Goal: Information Seeking & Learning: Learn about a topic

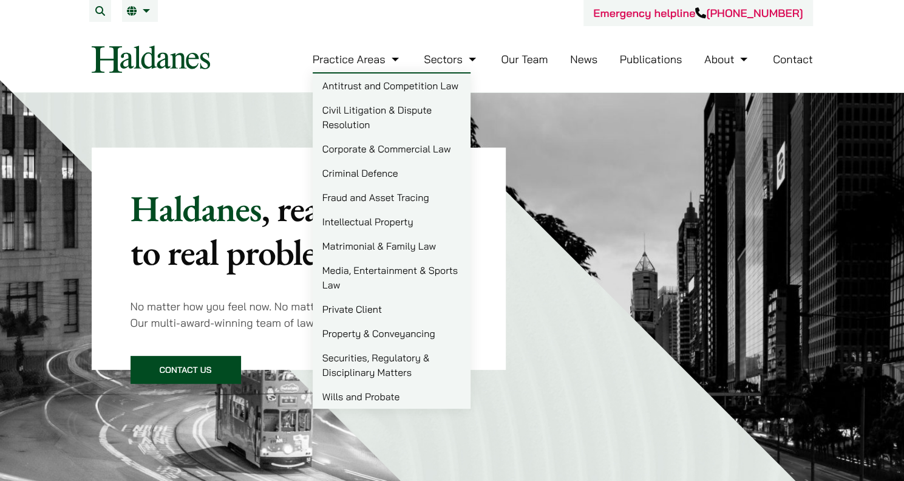
click at [365, 275] on link "Media, Entertainment & Sports Law" at bounding box center [392, 277] width 158 height 39
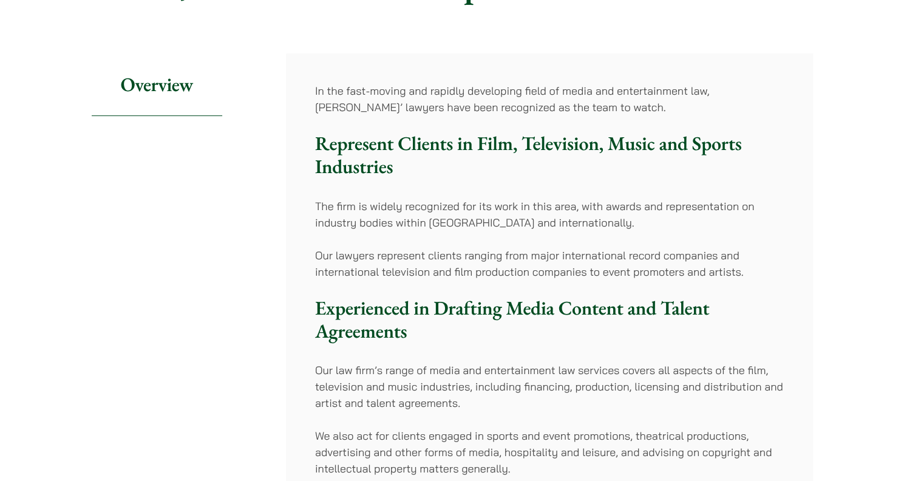
scroll to position [243, 0]
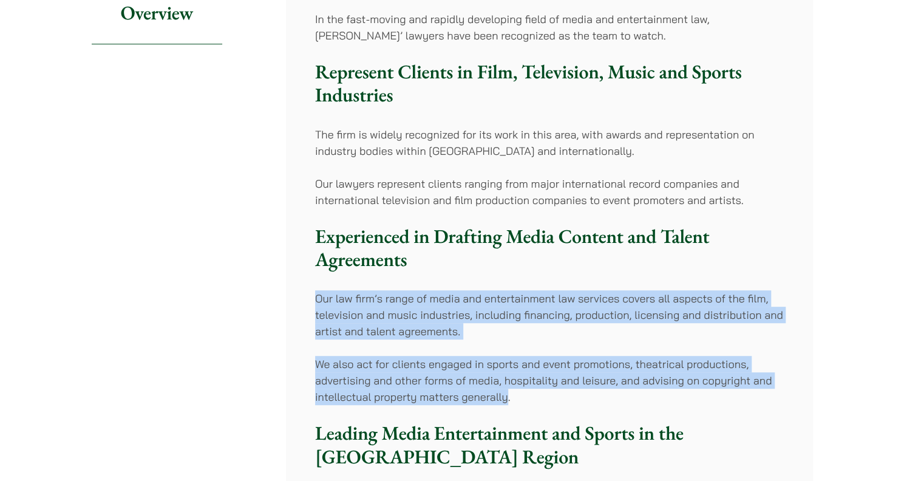
drag, startPoint x: 317, startPoint y: 298, endPoint x: 506, endPoint y: 391, distance: 210.3
click at [506, 391] on div "In the fast-moving and rapidly developing field of media and entertainment law,…" at bounding box center [549, 405] width 527 height 846
drag, startPoint x: 506, startPoint y: 391, endPoint x: 487, endPoint y: 386, distance: 19.4
copy div "Our law firm’s range of media and entertainment law services covers all aspects…"
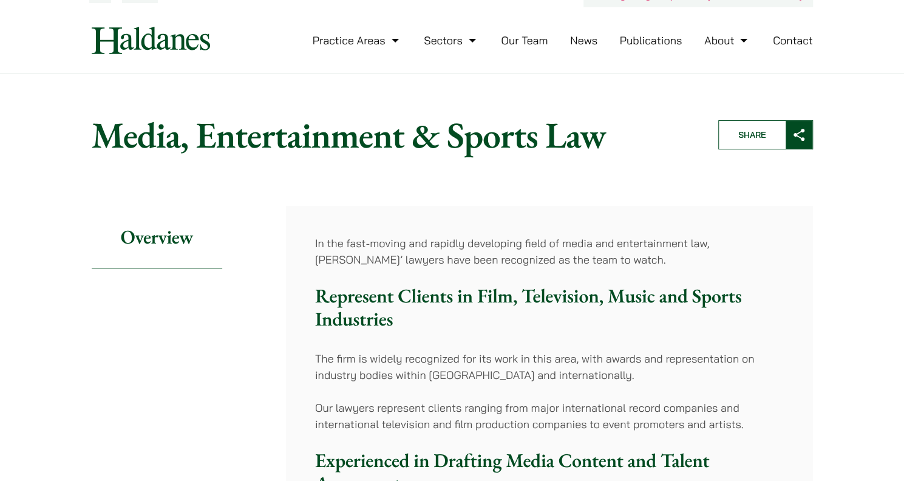
scroll to position [0, 0]
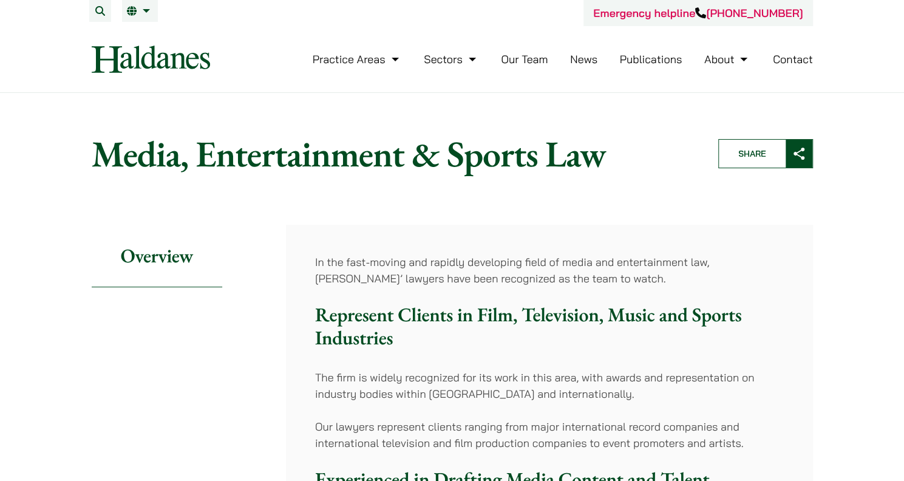
click at [536, 59] on link "Our Team" at bounding box center [524, 59] width 47 height 14
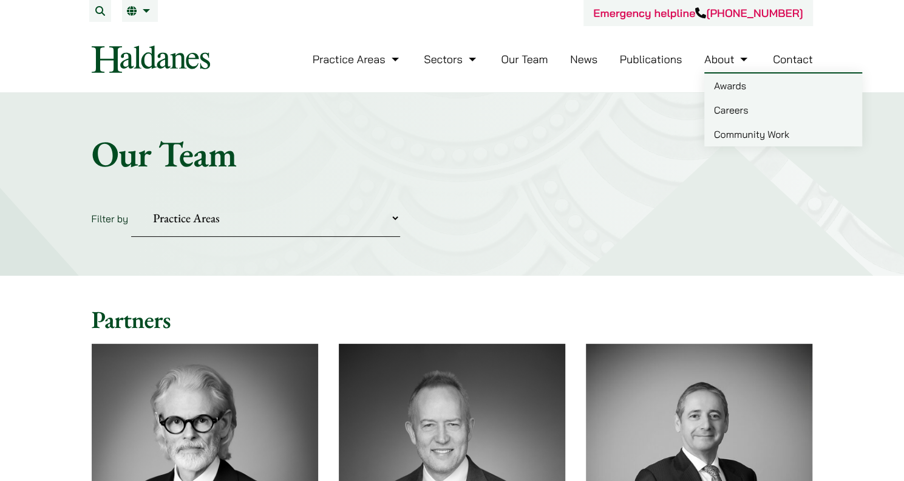
click at [719, 56] on link "About" at bounding box center [727, 59] width 46 height 14
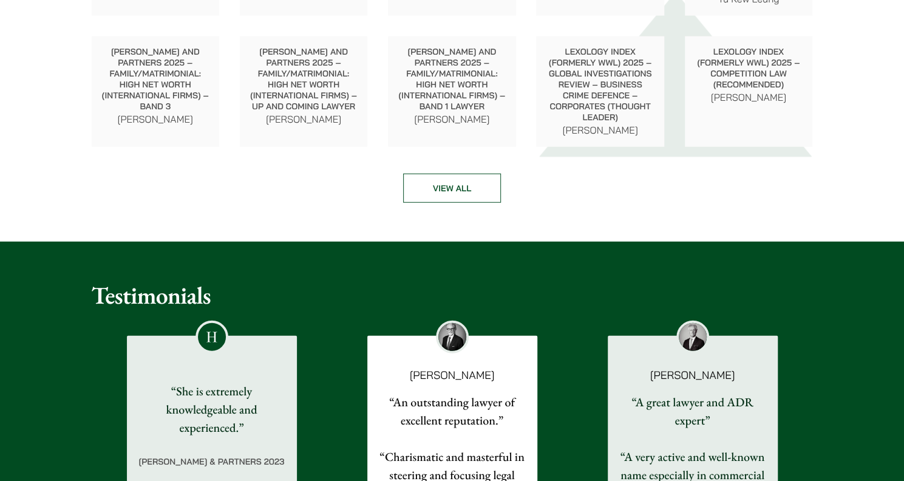
scroll to position [1760, 0]
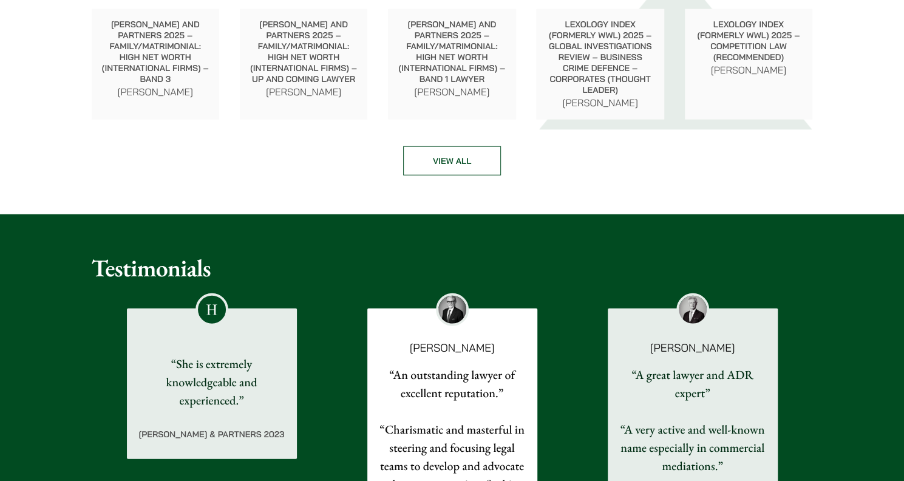
click at [461, 166] on link "View all" at bounding box center [452, 160] width 98 height 29
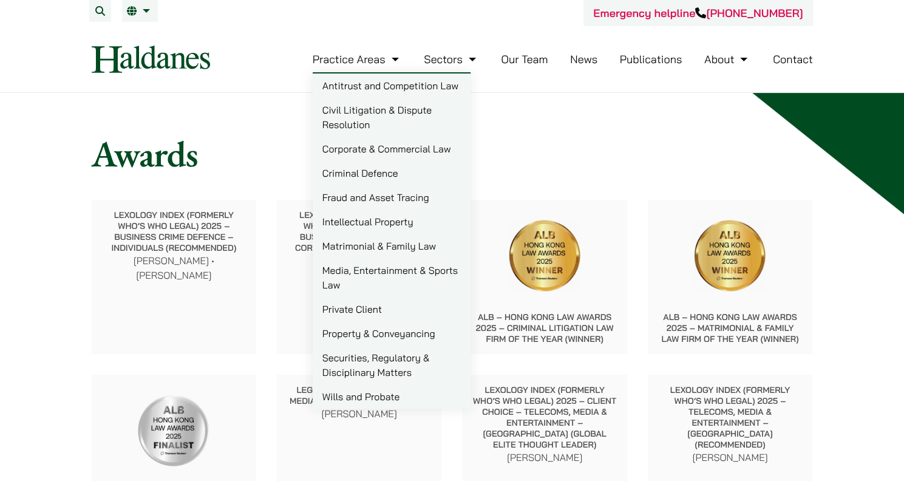
click at [323, 274] on link "Media, Entertainment & Sports Law" at bounding box center [392, 277] width 158 height 39
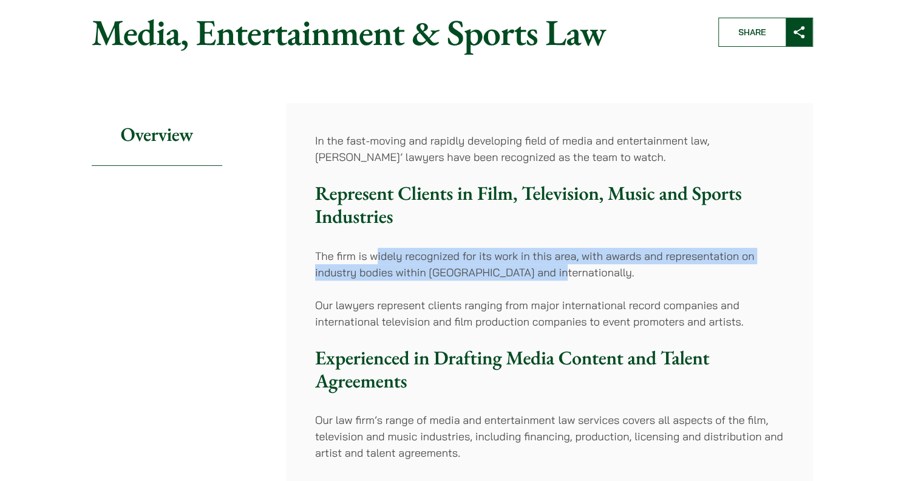
drag, startPoint x: 374, startPoint y: 259, endPoint x: 547, endPoint y: 274, distance: 173.6
click at [547, 274] on p "The firm is widely recognized for its work in this area, with awards and repres…" at bounding box center [549, 264] width 469 height 33
drag, startPoint x: 547, startPoint y: 274, endPoint x: 386, endPoint y: 250, distance: 163.2
click at [387, 250] on p "The firm is widely recognized for its work in this area, with awards and repres…" at bounding box center [549, 264] width 469 height 33
drag, startPoint x: 370, startPoint y: 256, endPoint x: 546, endPoint y: 268, distance: 175.8
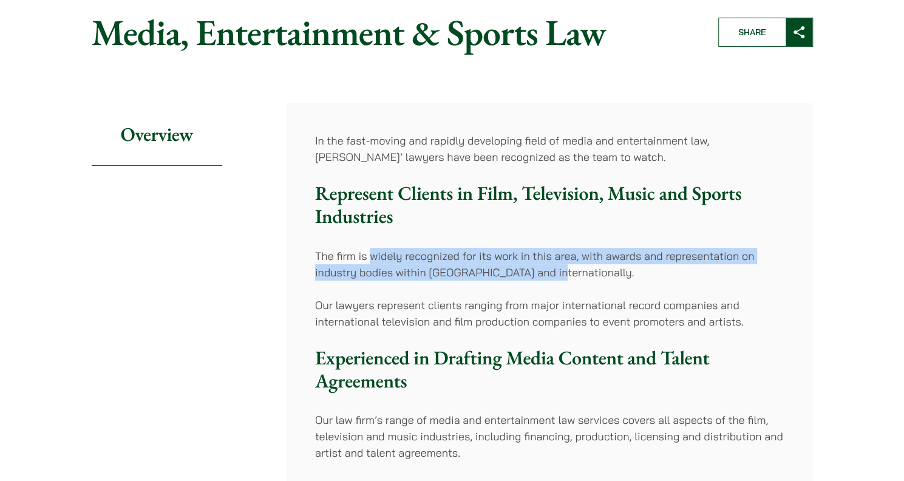
click at [546, 268] on p "The firm is widely recognized for its work in this area, with awards and repres…" at bounding box center [549, 264] width 469 height 33
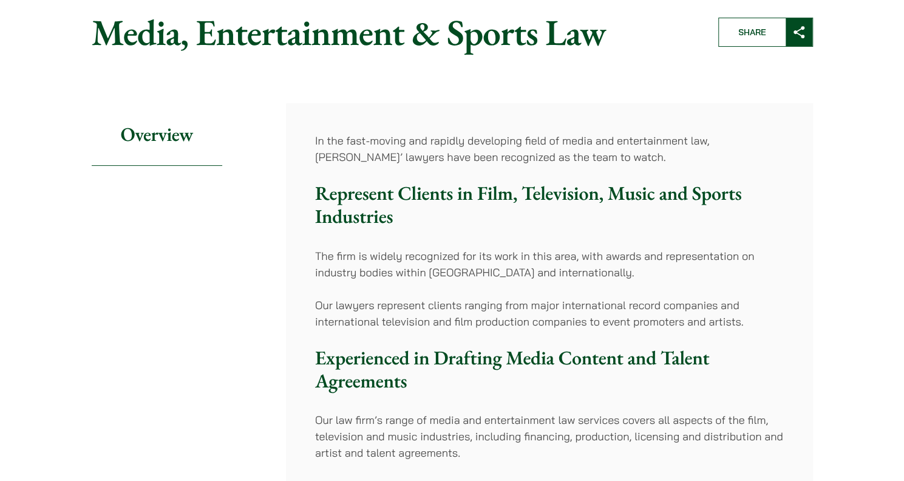
click at [342, 252] on p "The firm is widely recognized for its work in this area, with awards and repres…" at bounding box center [549, 264] width 469 height 33
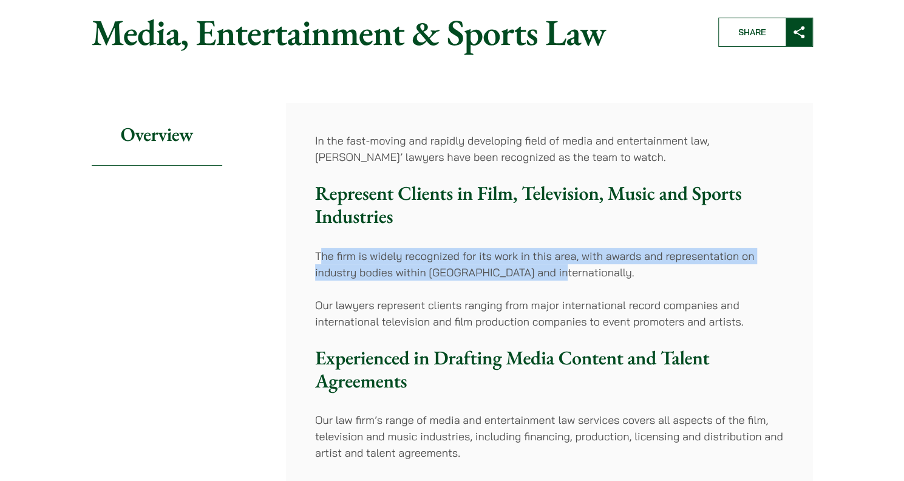
drag, startPoint x: 320, startPoint y: 257, endPoint x: 546, endPoint y: 274, distance: 225.8
click at [546, 274] on p "The firm is widely recognized for its work in this area, with awards and repres…" at bounding box center [549, 264] width 469 height 33
drag, startPoint x: 546, startPoint y: 274, endPoint x: 530, endPoint y: 271, distance: 16.1
copy p "he firm is widely recognized for its work in this area, with awards and represe…"
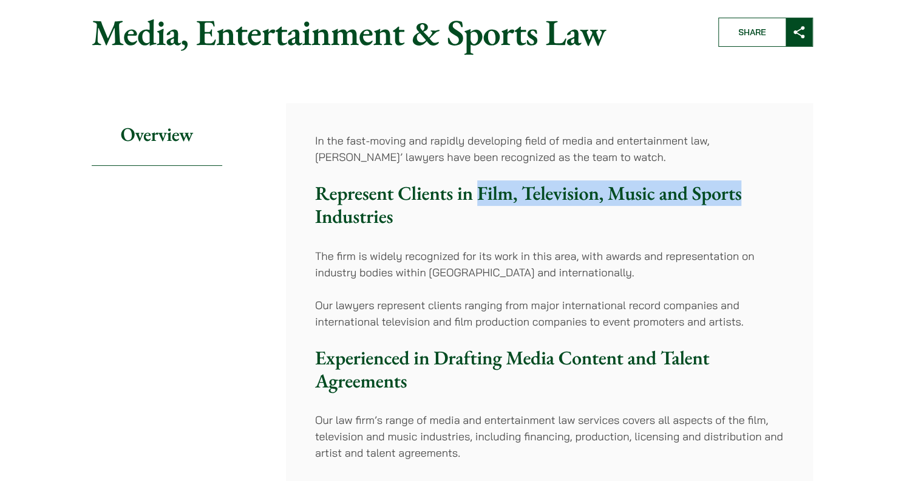
drag, startPoint x: 477, startPoint y: 192, endPoint x: 742, endPoint y: 194, distance: 265.2
click at [742, 194] on h3 "Represent Clients in Film, Television, Music and Sports Industries" at bounding box center [549, 204] width 469 height 47
drag, startPoint x: 742, startPoint y: 194, endPoint x: 728, endPoint y: 194, distance: 14.0
copy h3 "Film, Television, Music and Sports"
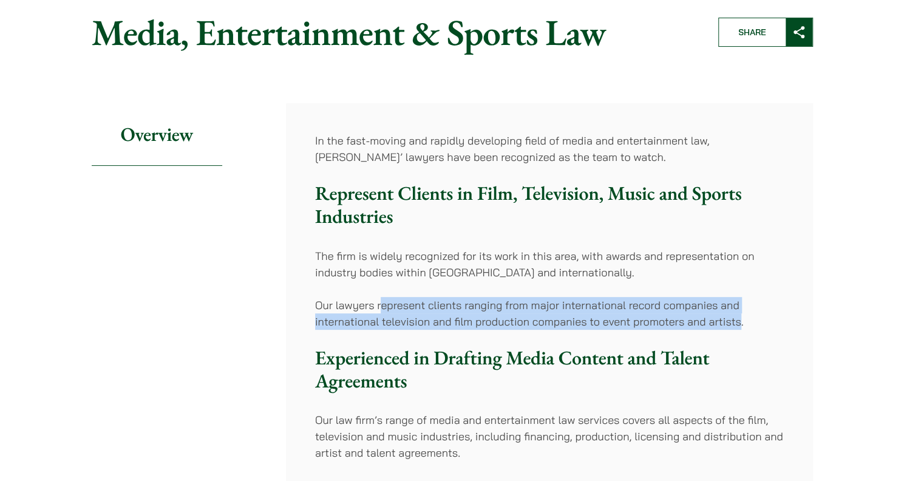
drag, startPoint x: 380, startPoint y: 305, endPoint x: 741, endPoint y: 315, distance: 361.2
click at [741, 315] on p "Our lawyers represent clients ranging from major international record companies…" at bounding box center [549, 313] width 469 height 33
drag, startPoint x: 741, startPoint y: 315, endPoint x: 709, endPoint y: 315, distance: 32.2
copy p "epresent clients ranging from major international record companies and internat…"
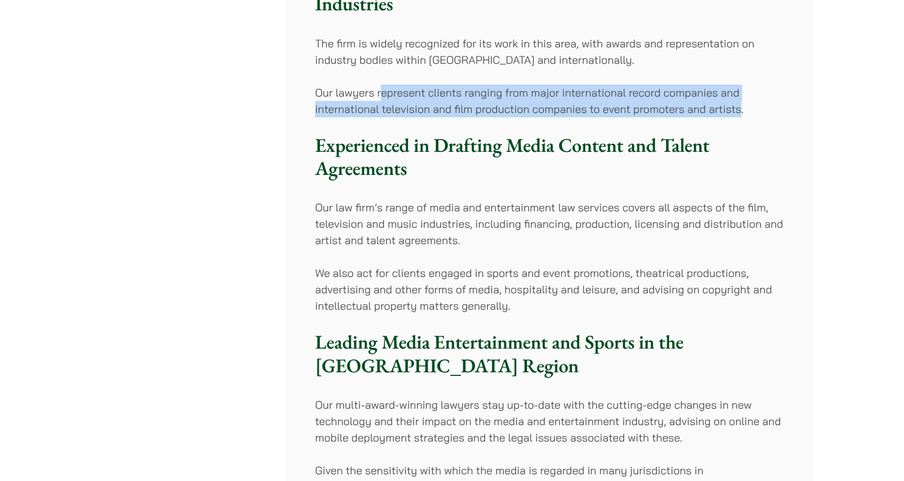
scroll to position [425, 0]
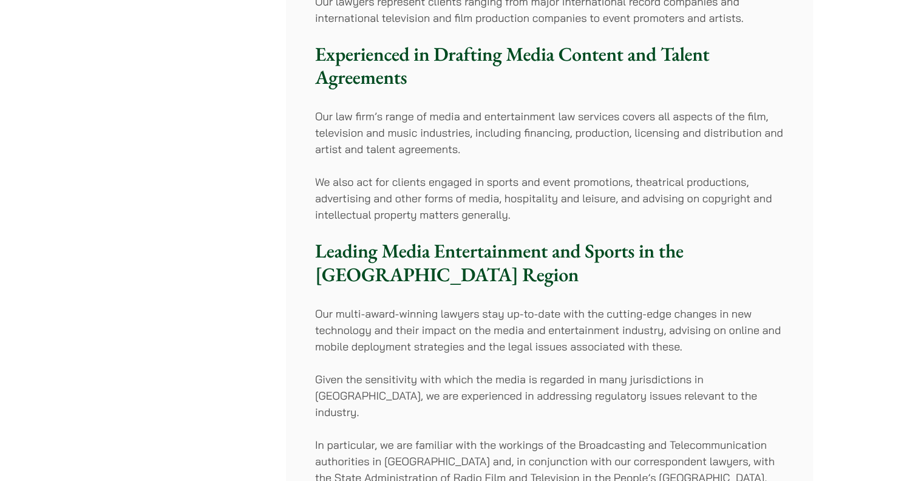
click at [479, 180] on p "We also act for clients engaged in sports and event promotions, theatrical prod…" at bounding box center [549, 198] width 469 height 49
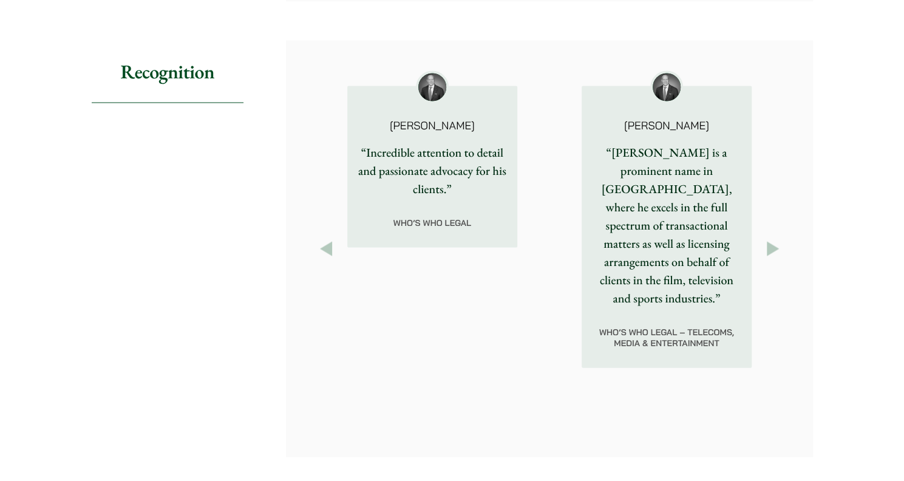
scroll to position [1396, 0]
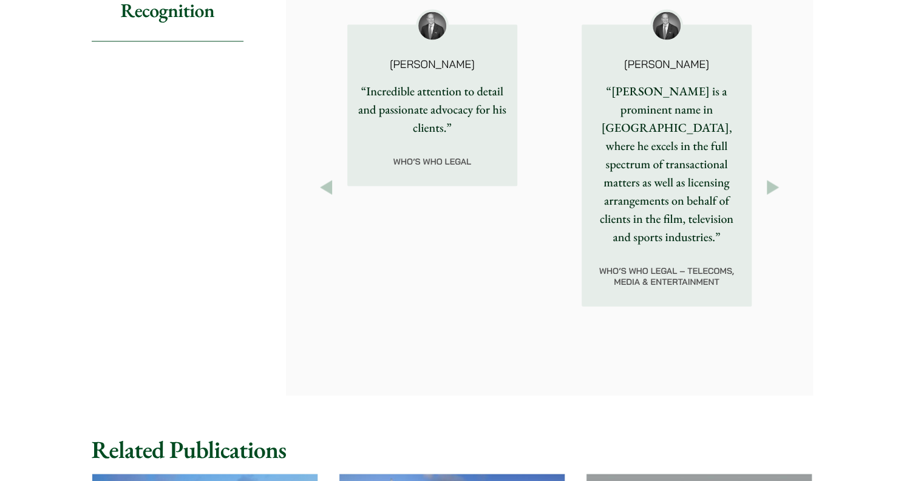
click at [771, 177] on button "Next" at bounding box center [773, 188] width 22 height 22
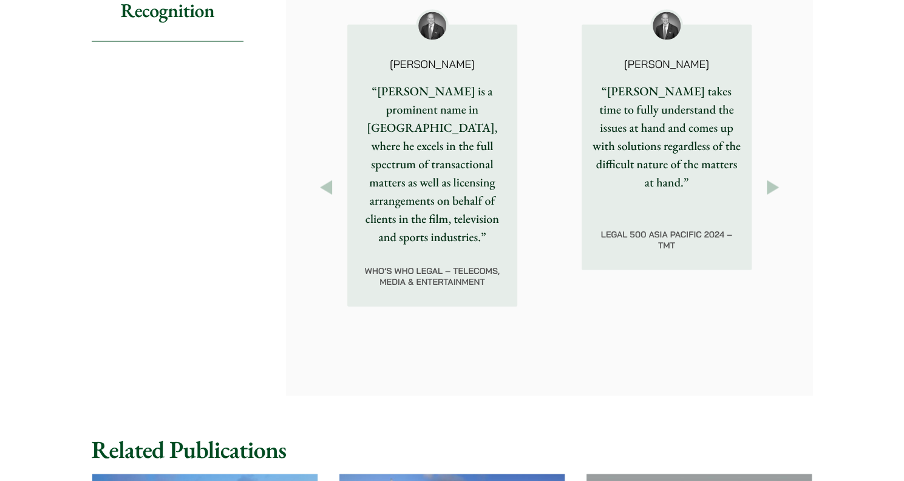
click at [771, 177] on button "Next" at bounding box center [773, 188] width 22 height 22
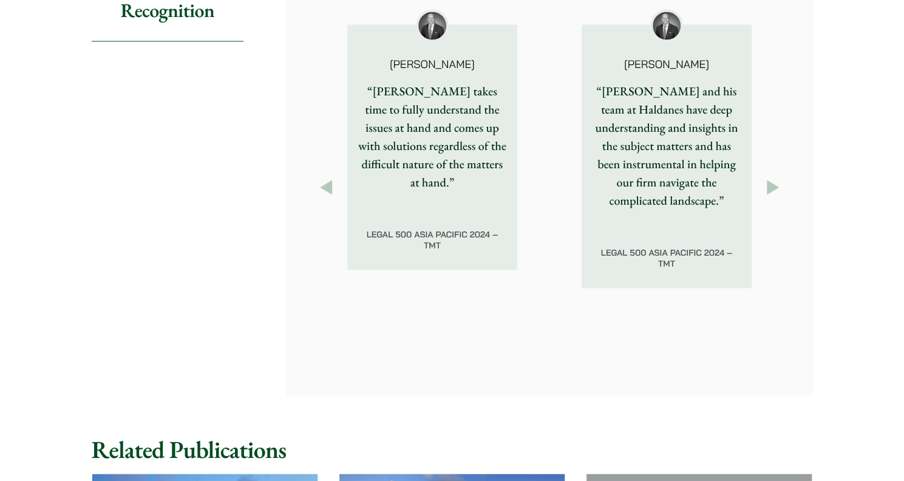
click at [771, 177] on button "Next" at bounding box center [773, 188] width 22 height 22
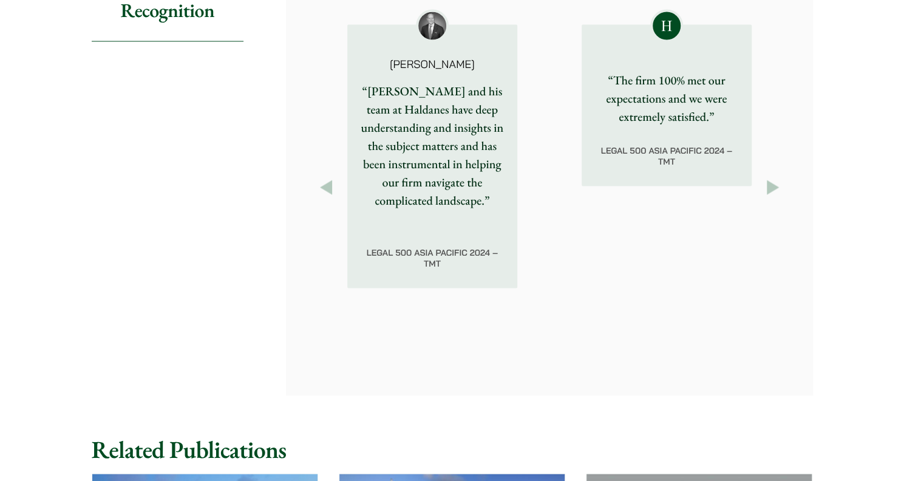
click at [771, 177] on button "Next" at bounding box center [773, 188] width 22 height 22
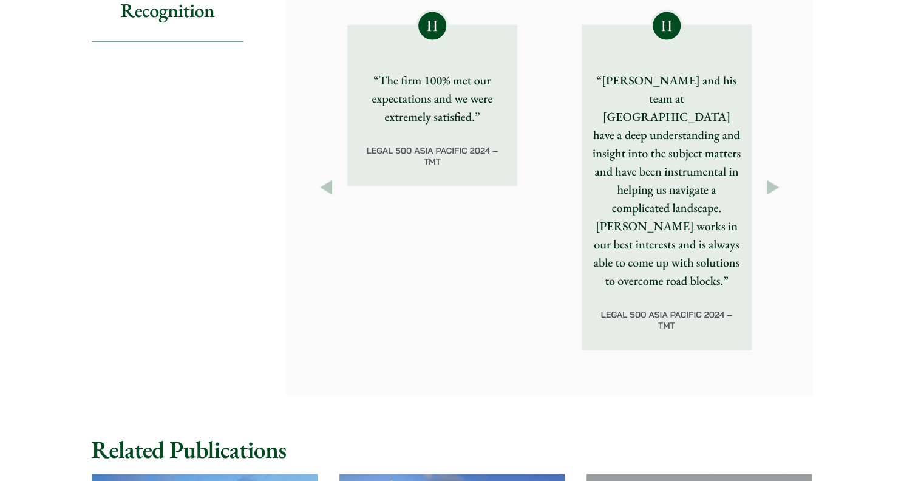
click at [771, 177] on button "Next" at bounding box center [773, 188] width 22 height 22
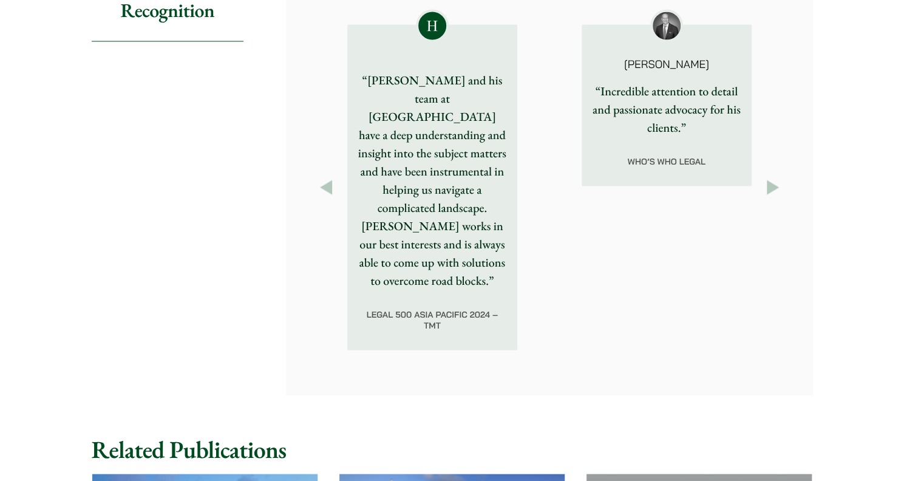
click at [771, 177] on button "Next" at bounding box center [773, 188] width 22 height 22
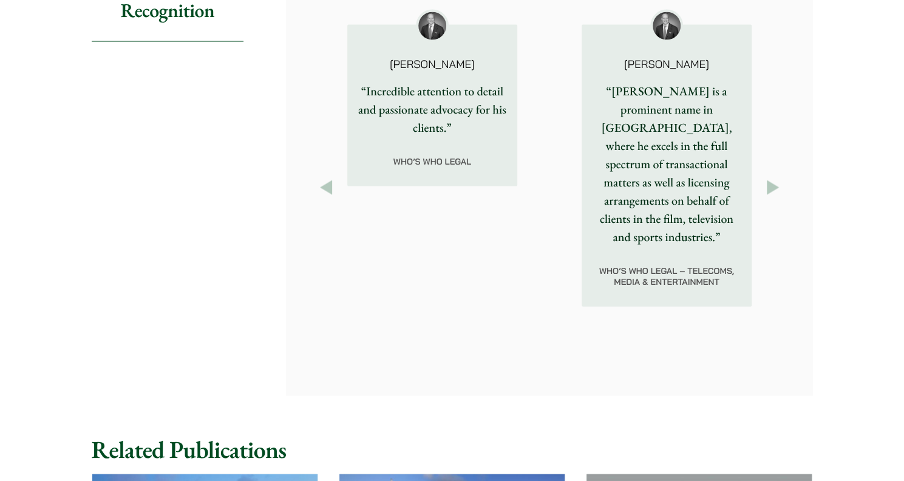
click at [771, 177] on button "Next" at bounding box center [773, 188] width 22 height 22
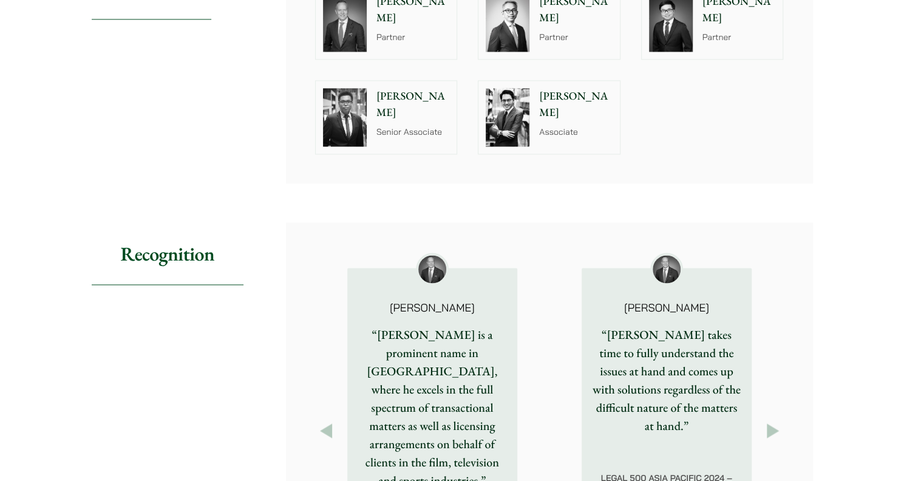
scroll to position [1214, 0]
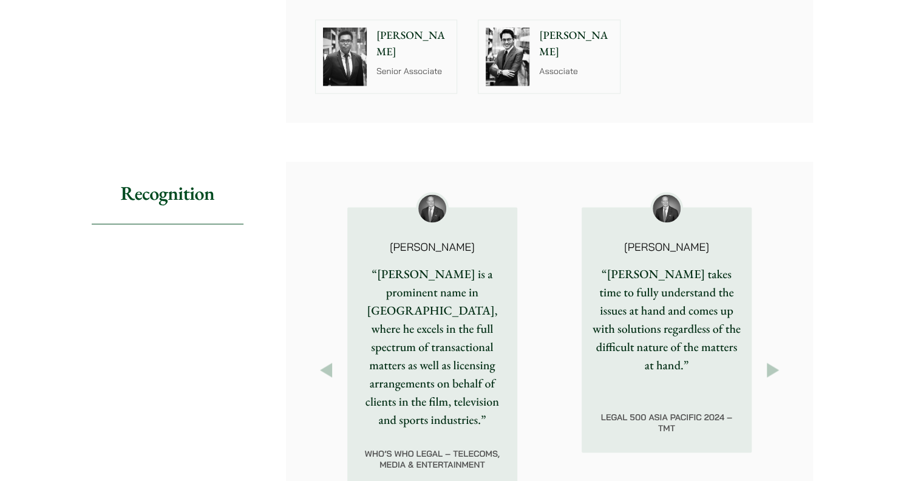
click at [773, 359] on button "Next" at bounding box center [773, 370] width 22 height 22
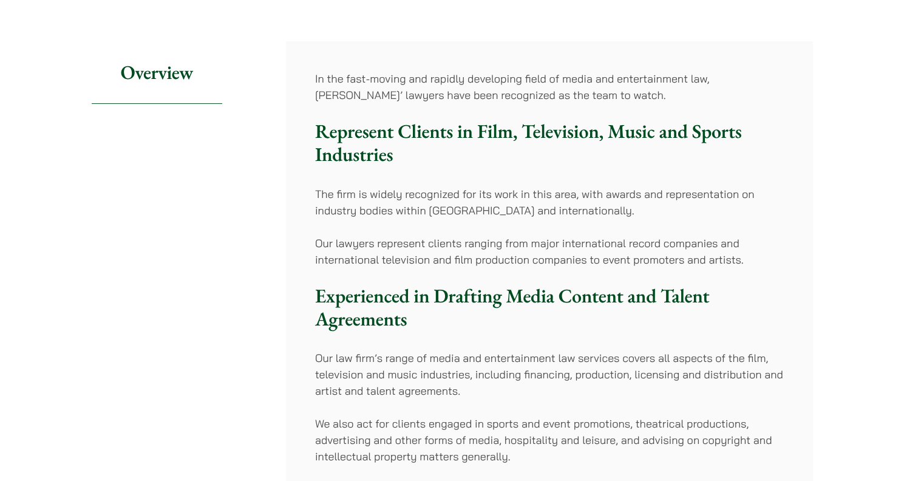
scroll to position [182, 0]
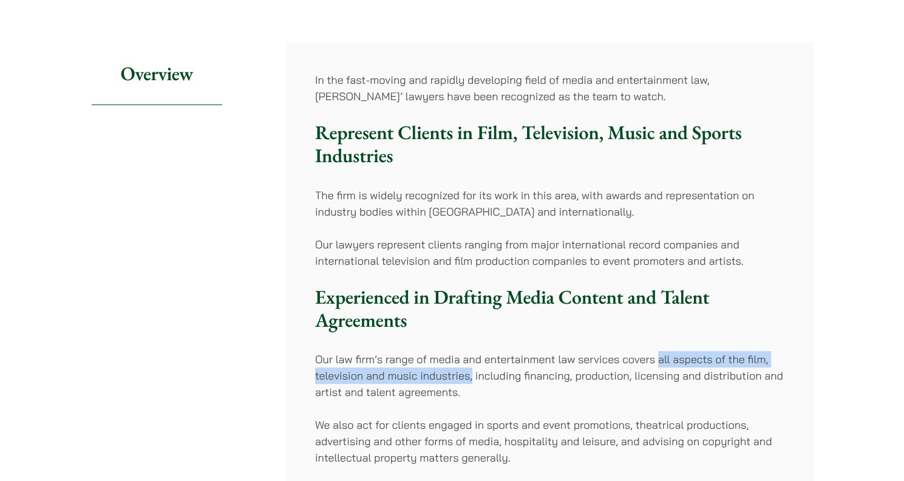
drag, startPoint x: 656, startPoint y: 360, endPoint x: 473, endPoint y: 377, distance: 184.1
click at [473, 377] on p "Our law firm’s range of media and entertainment law services covers all aspects…" at bounding box center [549, 375] width 469 height 49
drag, startPoint x: 473, startPoint y: 377, endPoint x: 453, endPoint y: 374, distance: 19.6
copy p "all aspects of the film, television and music industries,"
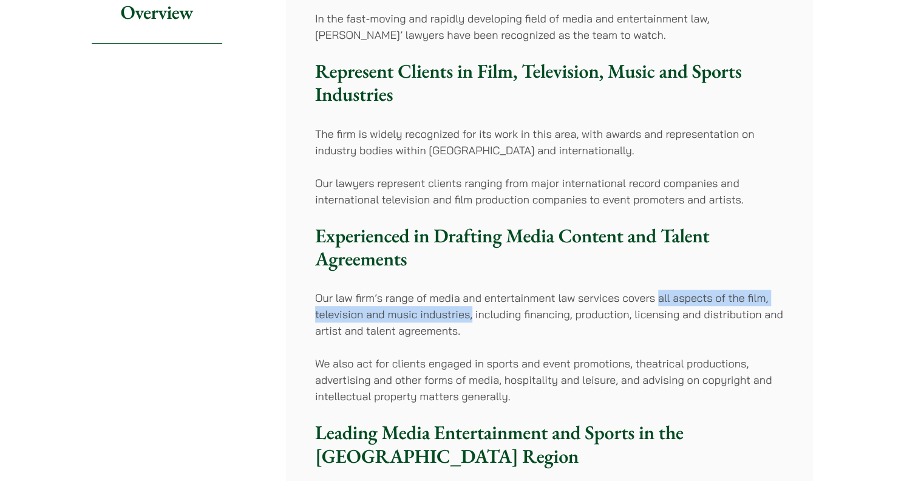
scroll to position [303, 0]
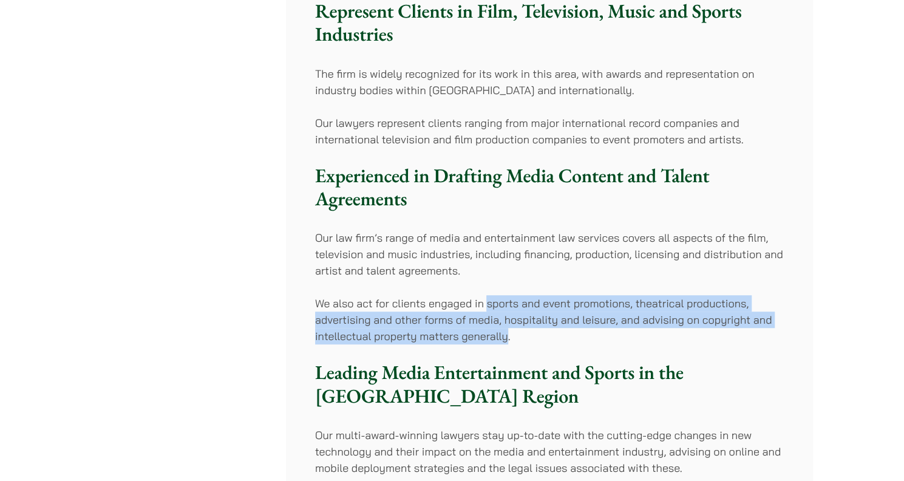
drag, startPoint x: 488, startPoint y: 301, endPoint x: 504, endPoint y: 337, distance: 39.4
click at [504, 337] on p "We also act for clients engaged in sports and event promotions, theatrical prod…" at bounding box center [549, 319] width 469 height 49
drag, startPoint x: 504, startPoint y: 337, endPoint x: 491, endPoint y: 332, distance: 14.2
copy p "sports and event promotions, theatrical productions, advertising and other form…"
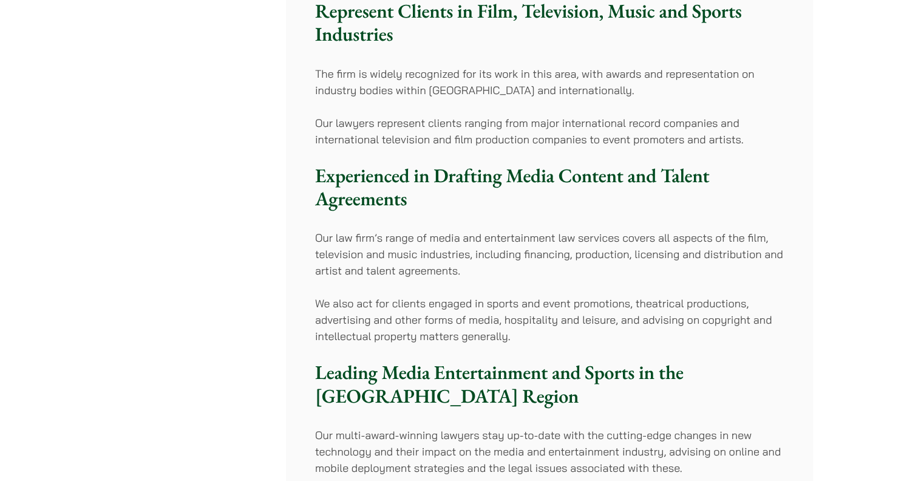
click at [172, 328] on div "Overview" at bounding box center [179, 344] width 175 height 846
